Goal: Communication & Community: Connect with others

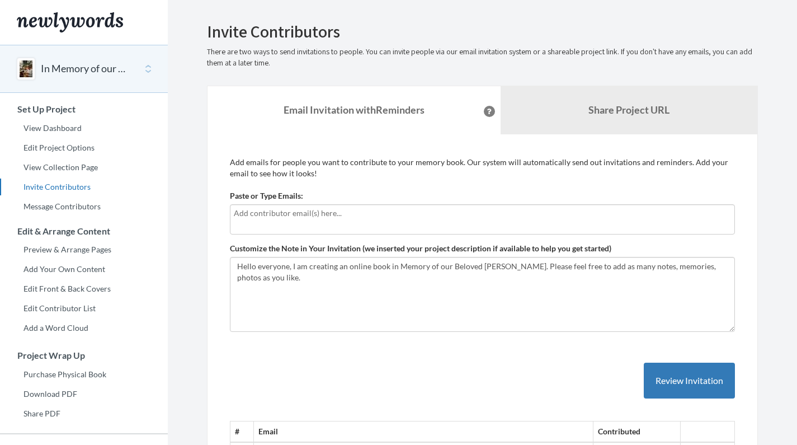
click at [330, 213] on input "text" at bounding box center [482, 213] width 497 height 12
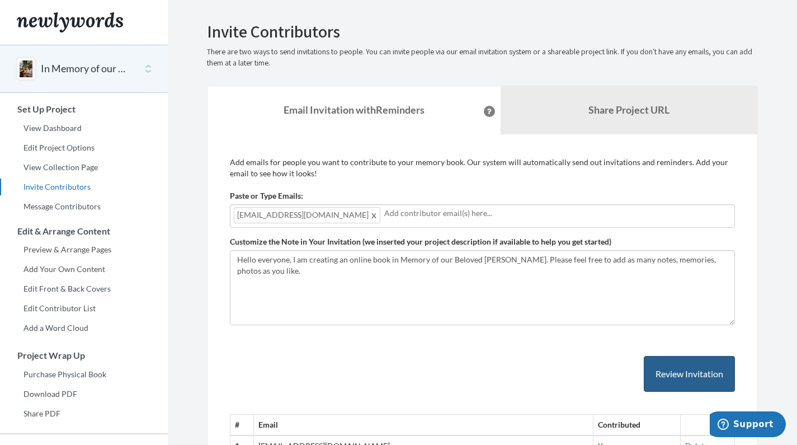
click at [686, 369] on button "Review Invitation" at bounding box center [689, 374] width 91 height 36
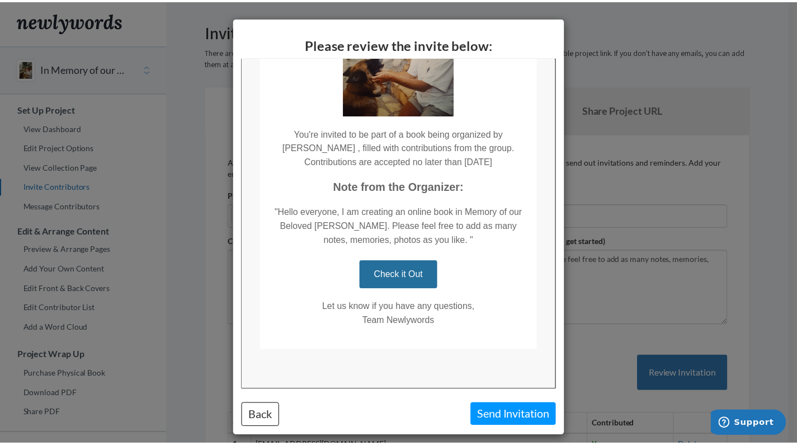
scroll to position [159, 0]
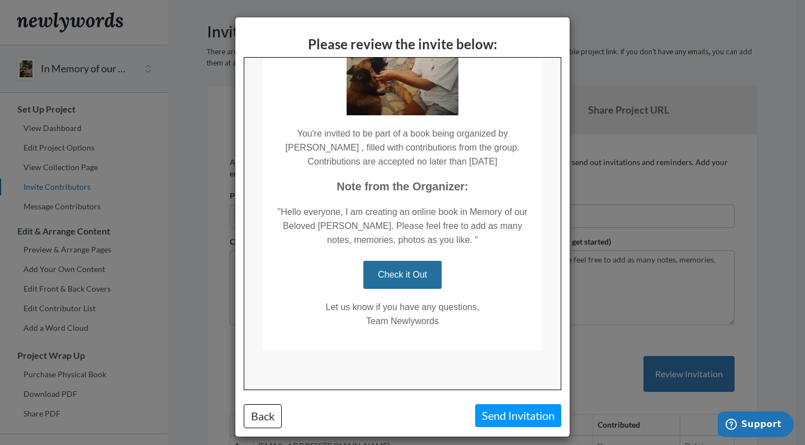
click at [494, 415] on button "Send Invitation" at bounding box center [518, 415] width 86 height 23
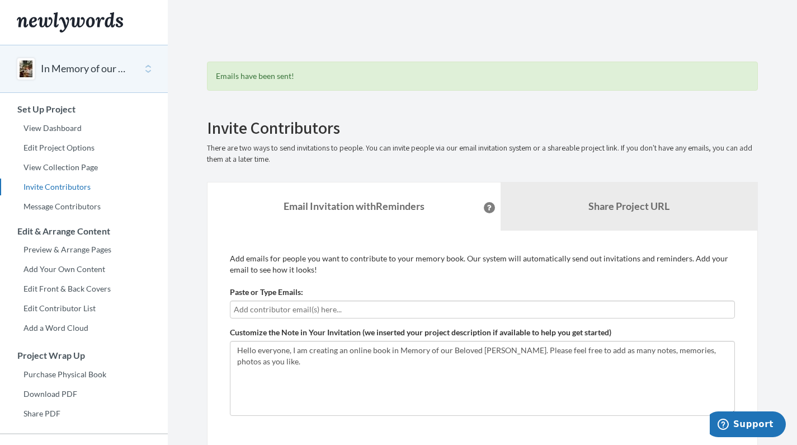
scroll to position [0, 0]
click at [102, 245] on link "Preview & Arrange Pages" at bounding box center [84, 249] width 168 height 17
click at [73, 189] on link "Invite Contributors" at bounding box center [84, 186] width 168 height 17
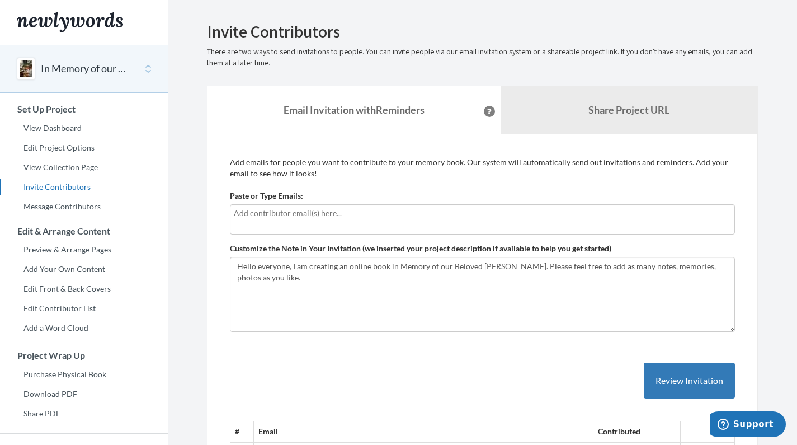
click at [78, 73] on button "In Memory of our Beloved [PERSON_NAME]" at bounding box center [86, 69] width 91 height 15
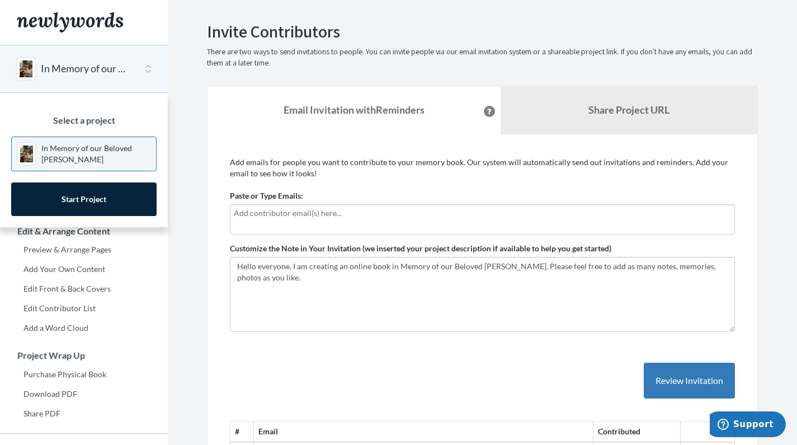
click at [53, 152] on p "In Memory of our Beloved [PERSON_NAME]" at bounding box center [95, 154] width 109 height 22
